Goal: Transaction & Acquisition: Purchase product/service

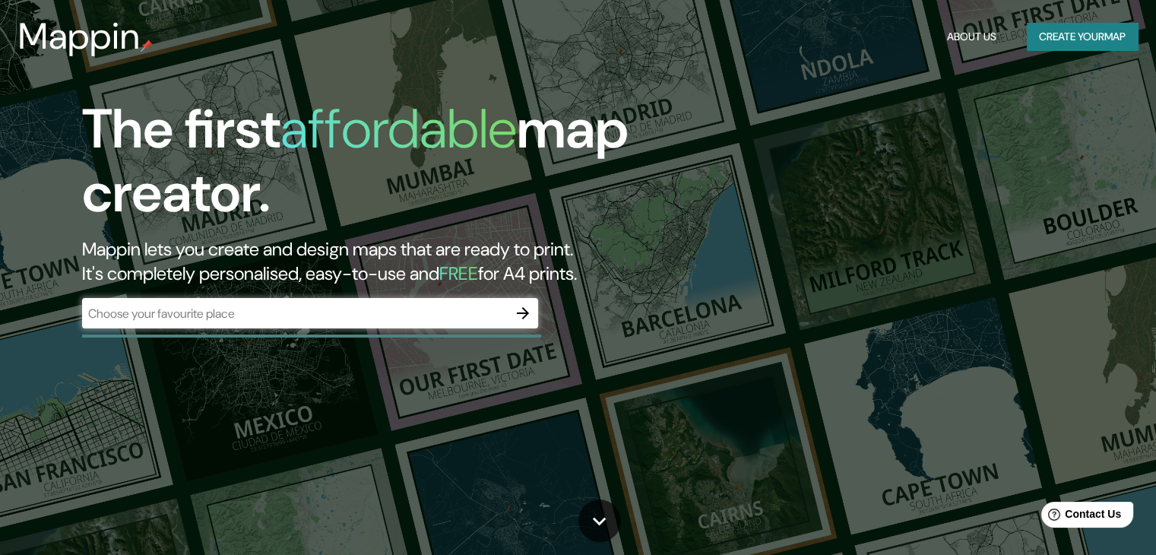
click at [1070, 38] on button "Create your map" at bounding box center [1082, 37] width 111 height 28
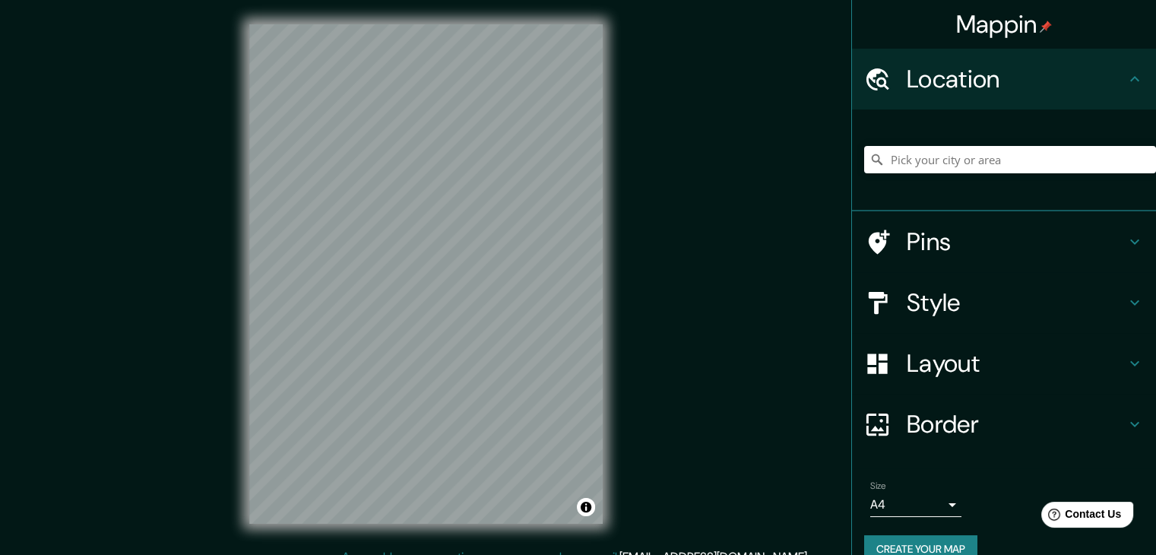
click at [946, 309] on h4 "Style" at bounding box center [1016, 302] width 219 height 30
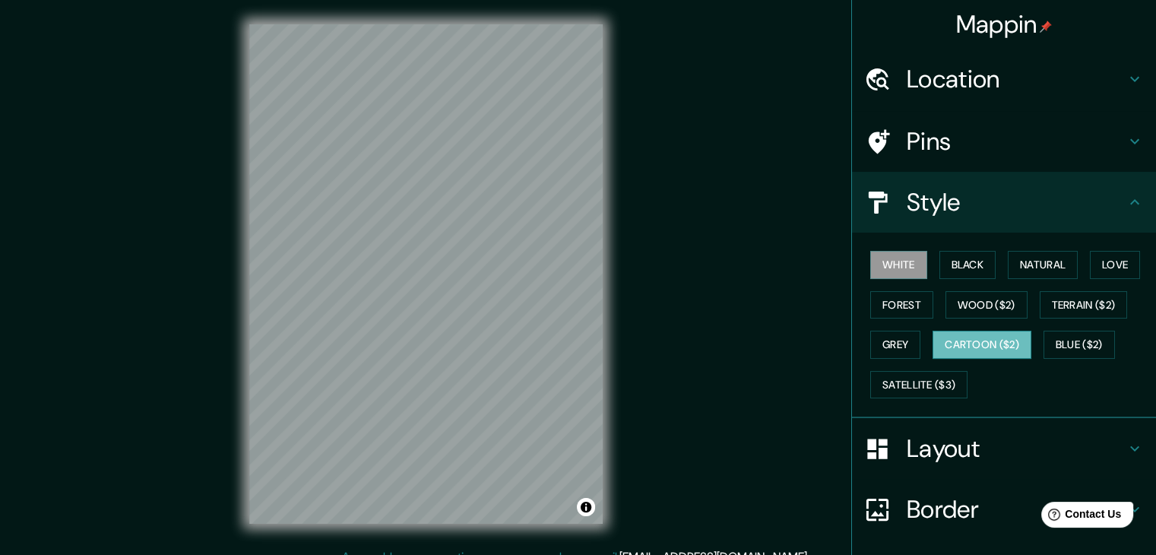
click at [948, 344] on button "Cartoon ($2)" at bounding box center [982, 345] width 99 height 28
click at [871, 340] on button "Grey" at bounding box center [895, 345] width 50 height 28
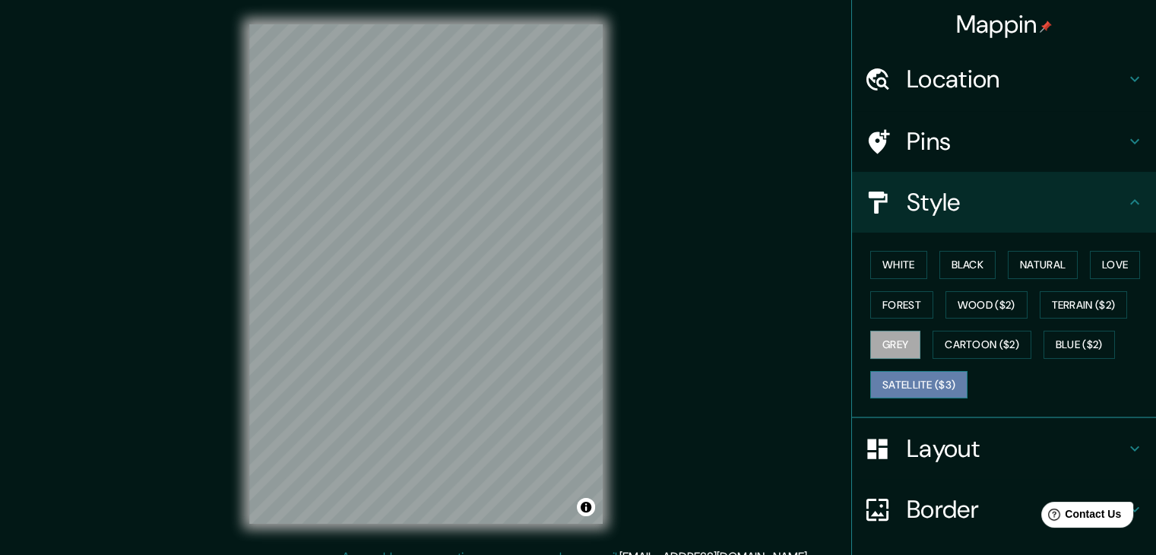
click at [885, 377] on button "Satellite ($3)" at bounding box center [918, 385] width 97 height 28
click at [1070, 308] on button "Terrain ($2)" at bounding box center [1084, 305] width 88 height 28
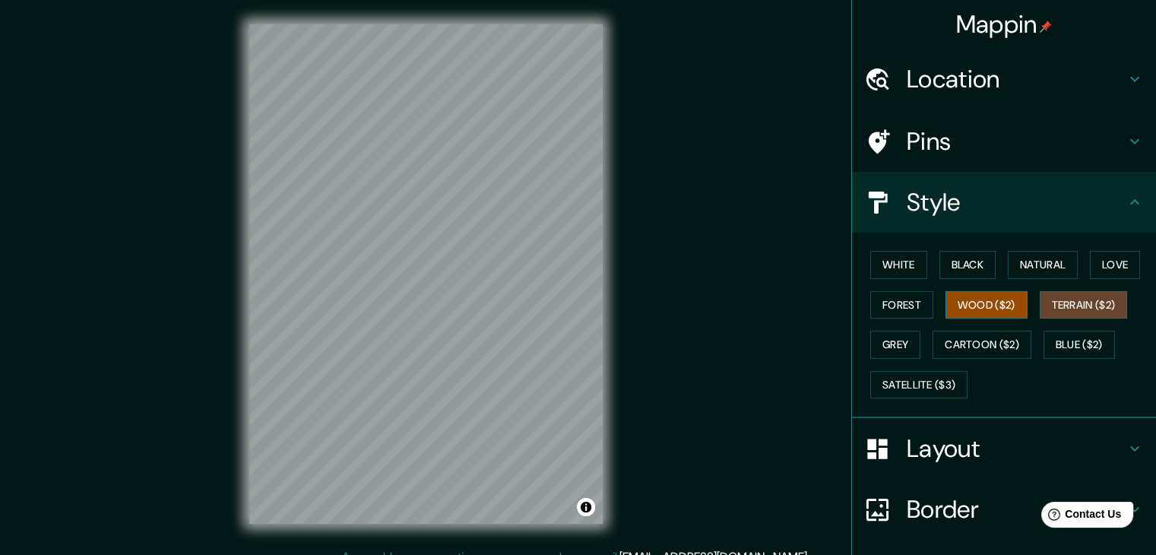
click at [989, 296] on button "Wood ($2)" at bounding box center [987, 305] width 82 height 28
click at [903, 302] on button "Forest" at bounding box center [901, 305] width 63 height 28
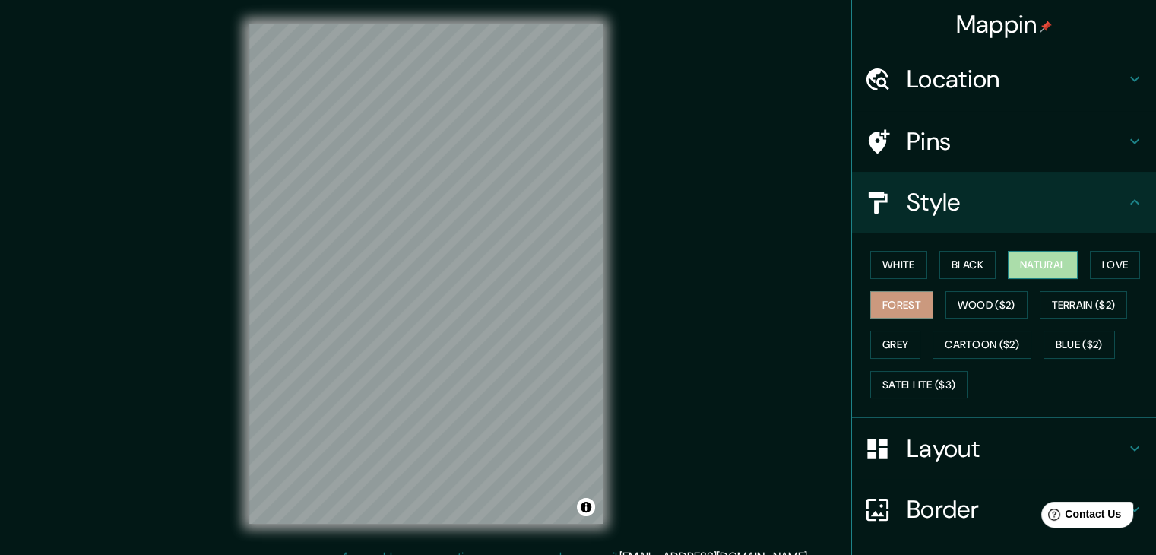
click at [1014, 263] on button "Natural" at bounding box center [1043, 265] width 70 height 28
click at [965, 262] on button "Black" at bounding box center [968, 265] width 57 height 28
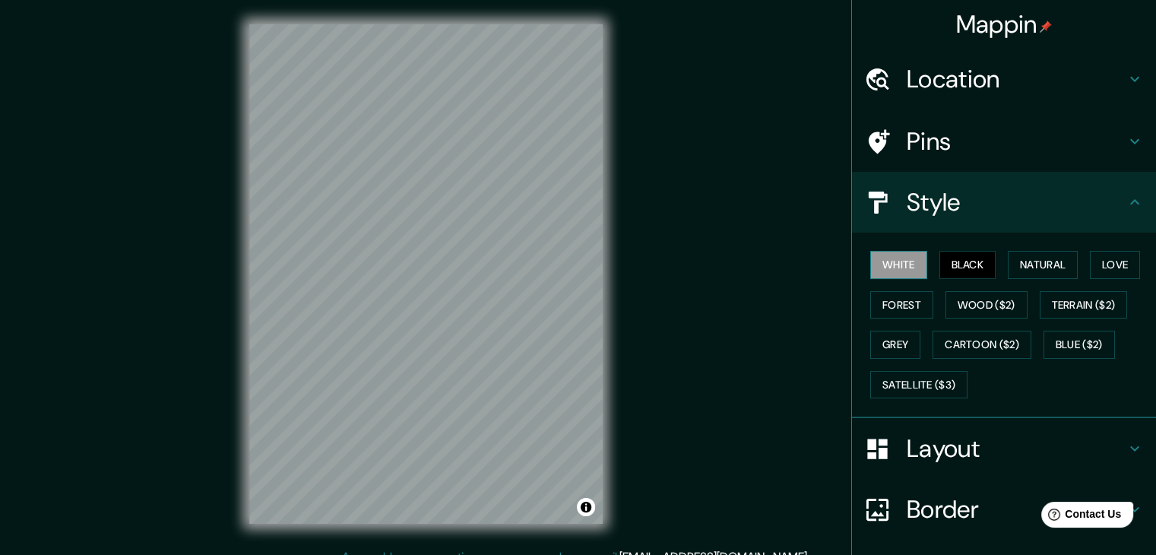
click at [902, 265] on button "White" at bounding box center [898, 265] width 57 height 28
click at [1111, 263] on button "Love" at bounding box center [1115, 265] width 50 height 28
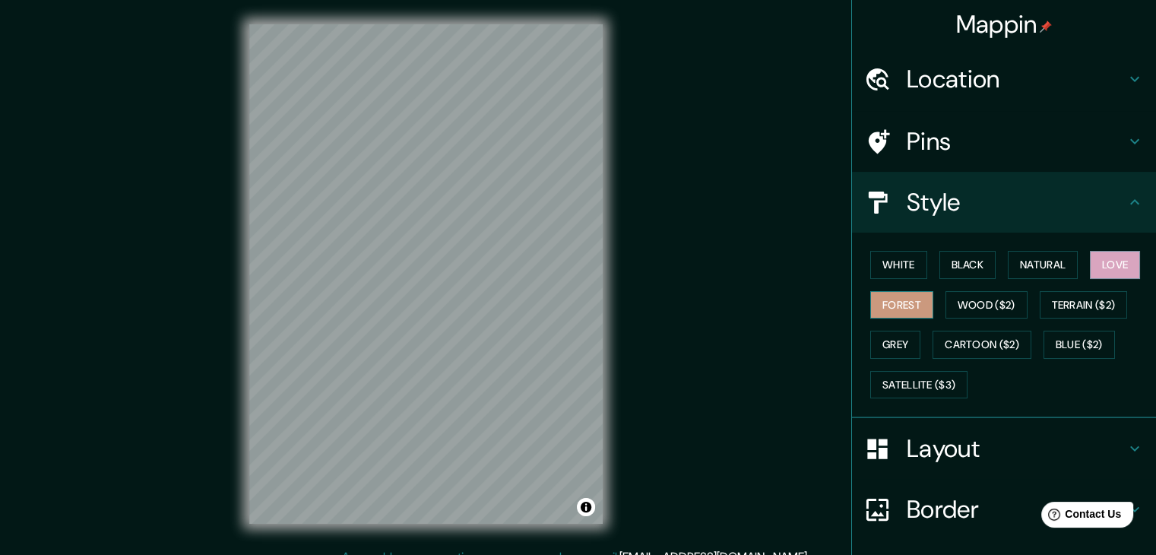
click at [880, 305] on button "Forest" at bounding box center [901, 305] width 63 height 28
click at [897, 308] on button "Forest" at bounding box center [901, 305] width 63 height 28
click at [897, 305] on button "Forest" at bounding box center [901, 305] width 63 height 28
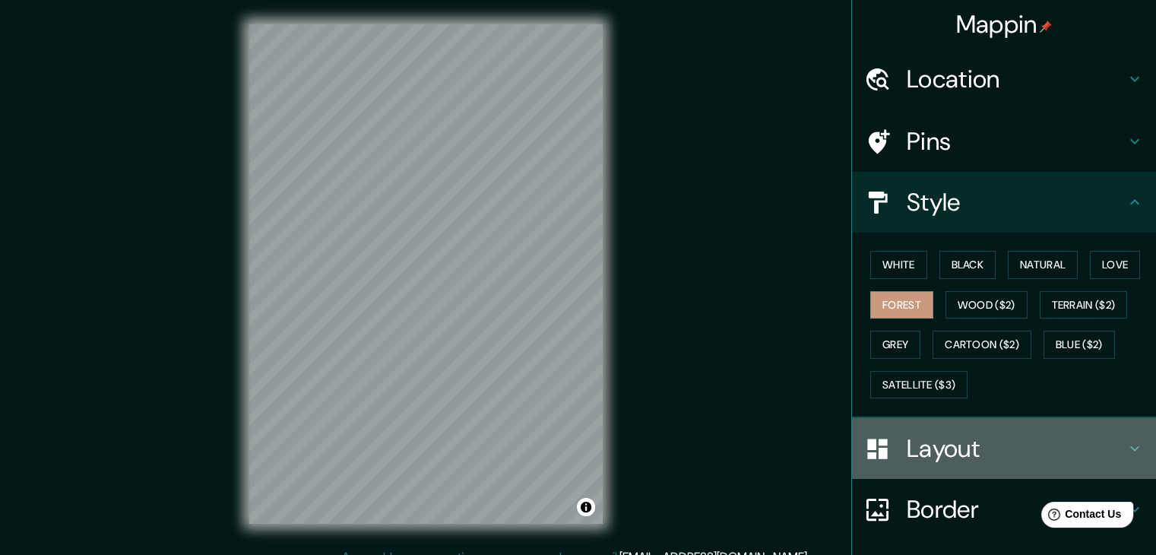
drag, startPoint x: 897, startPoint y: 305, endPoint x: 1015, endPoint y: 447, distance: 184.6
click at [1015, 447] on h4 "Layout" at bounding box center [1016, 448] width 219 height 30
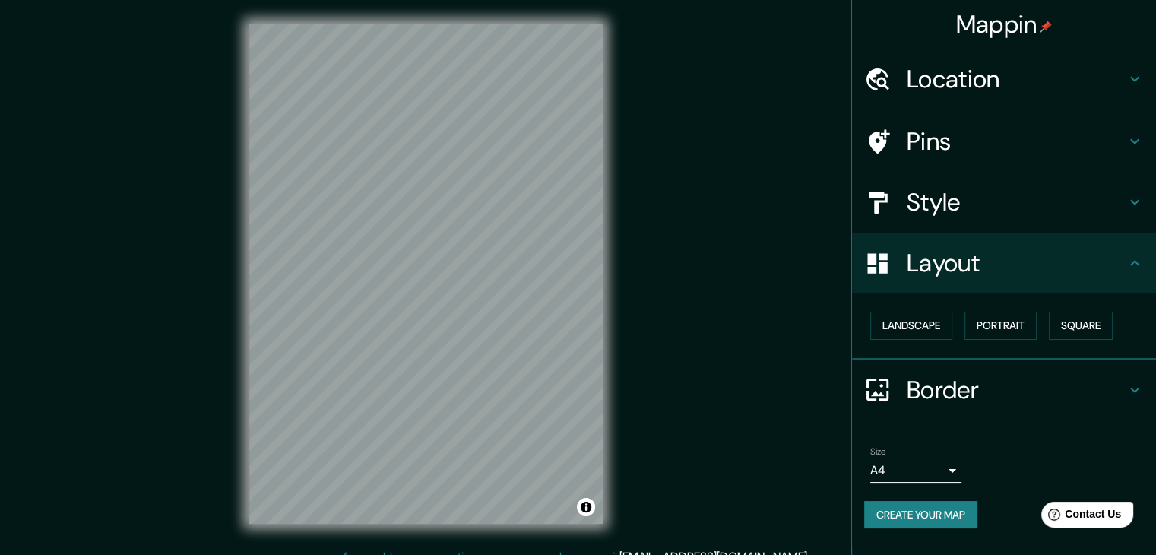
click at [1047, 379] on h4 "Border" at bounding box center [1016, 390] width 219 height 30
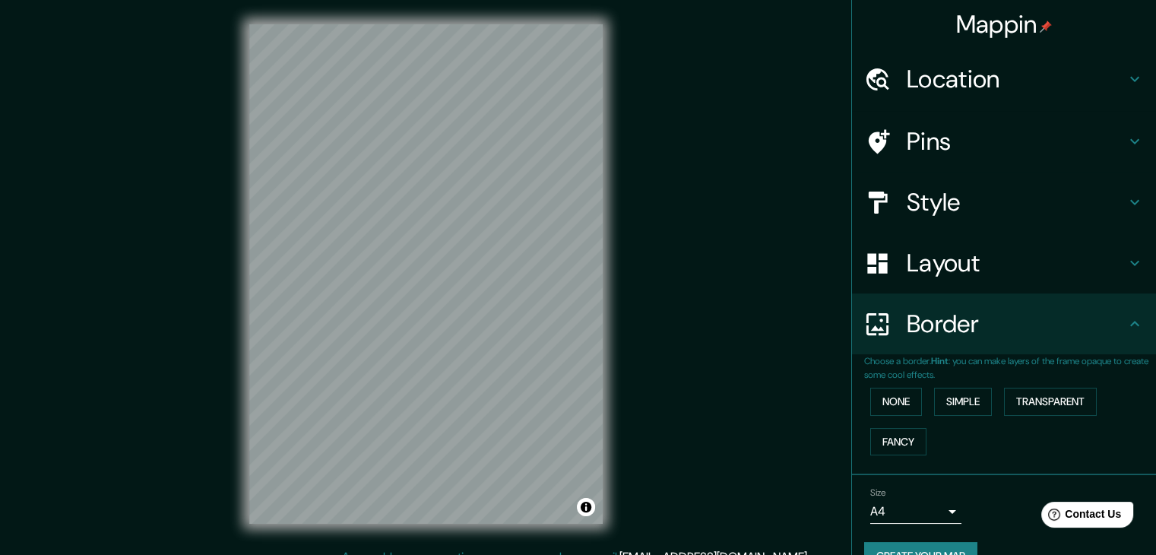
click at [1021, 341] on div "Border" at bounding box center [1004, 323] width 304 height 61
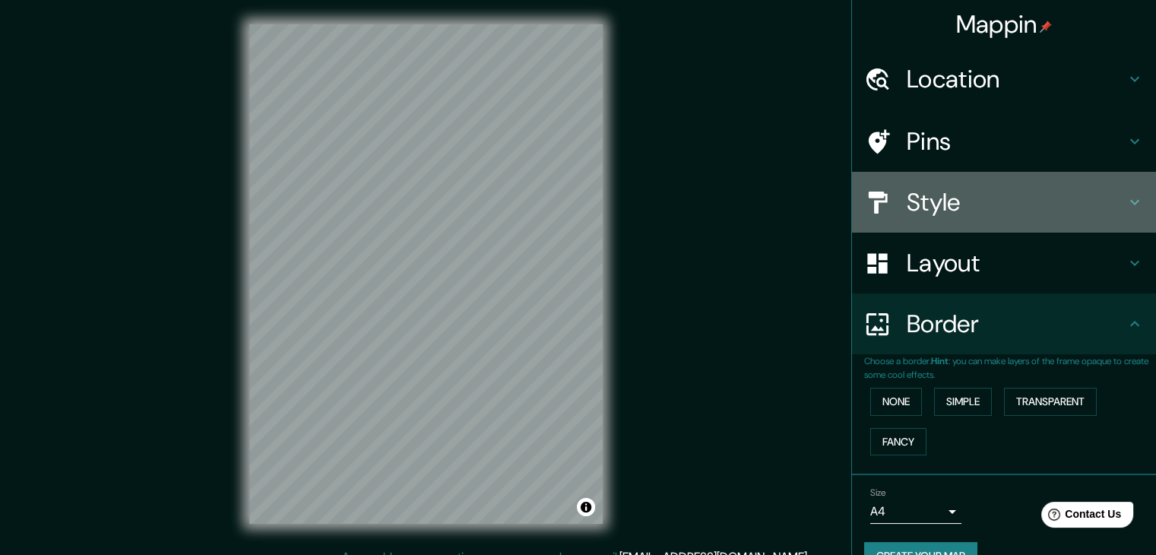
click at [936, 209] on h4 "Style" at bounding box center [1016, 202] width 219 height 30
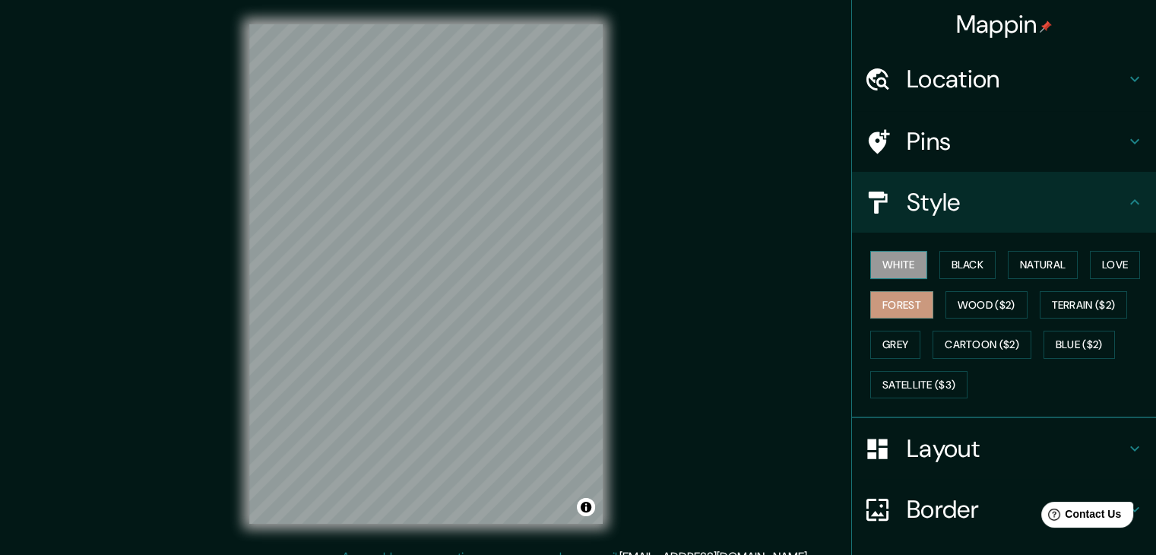
click at [891, 265] on button "White" at bounding box center [898, 265] width 57 height 28
click at [955, 264] on button "Black" at bounding box center [968, 265] width 57 height 28
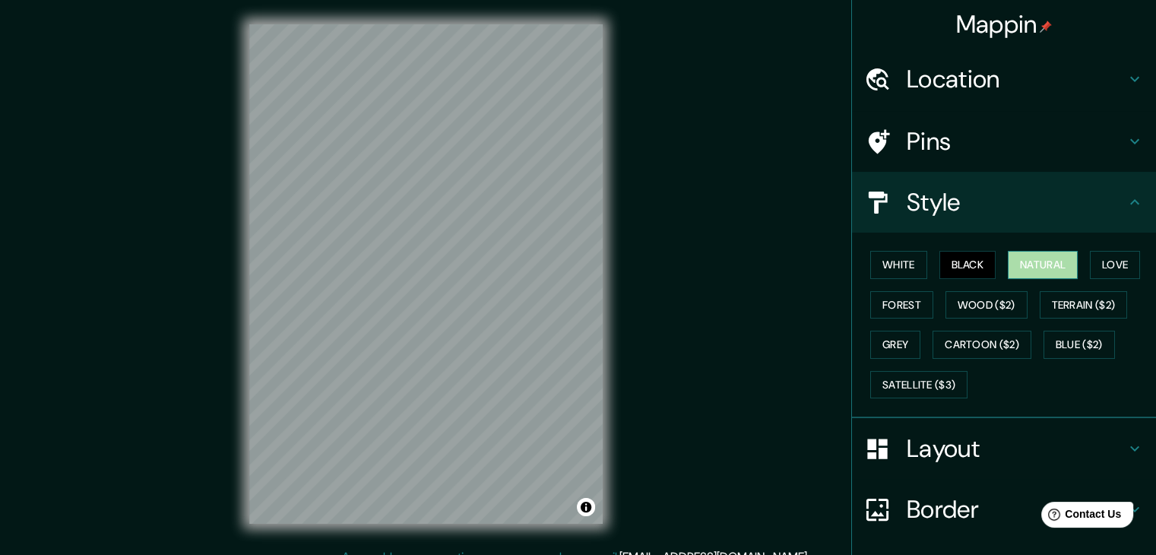
click at [1056, 258] on button "Natural" at bounding box center [1043, 265] width 70 height 28
click at [1111, 258] on button "Love" at bounding box center [1115, 265] width 50 height 28
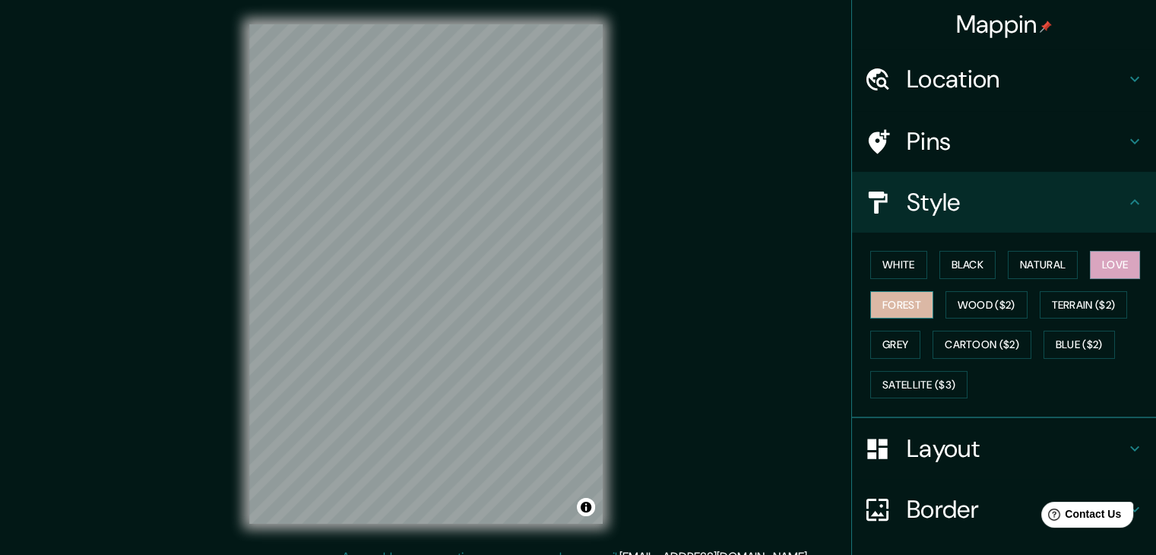
click at [879, 299] on button "Forest" at bounding box center [901, 305] width 63 height 28
